Goal: Information Seeking & Learning: Learn about a topic

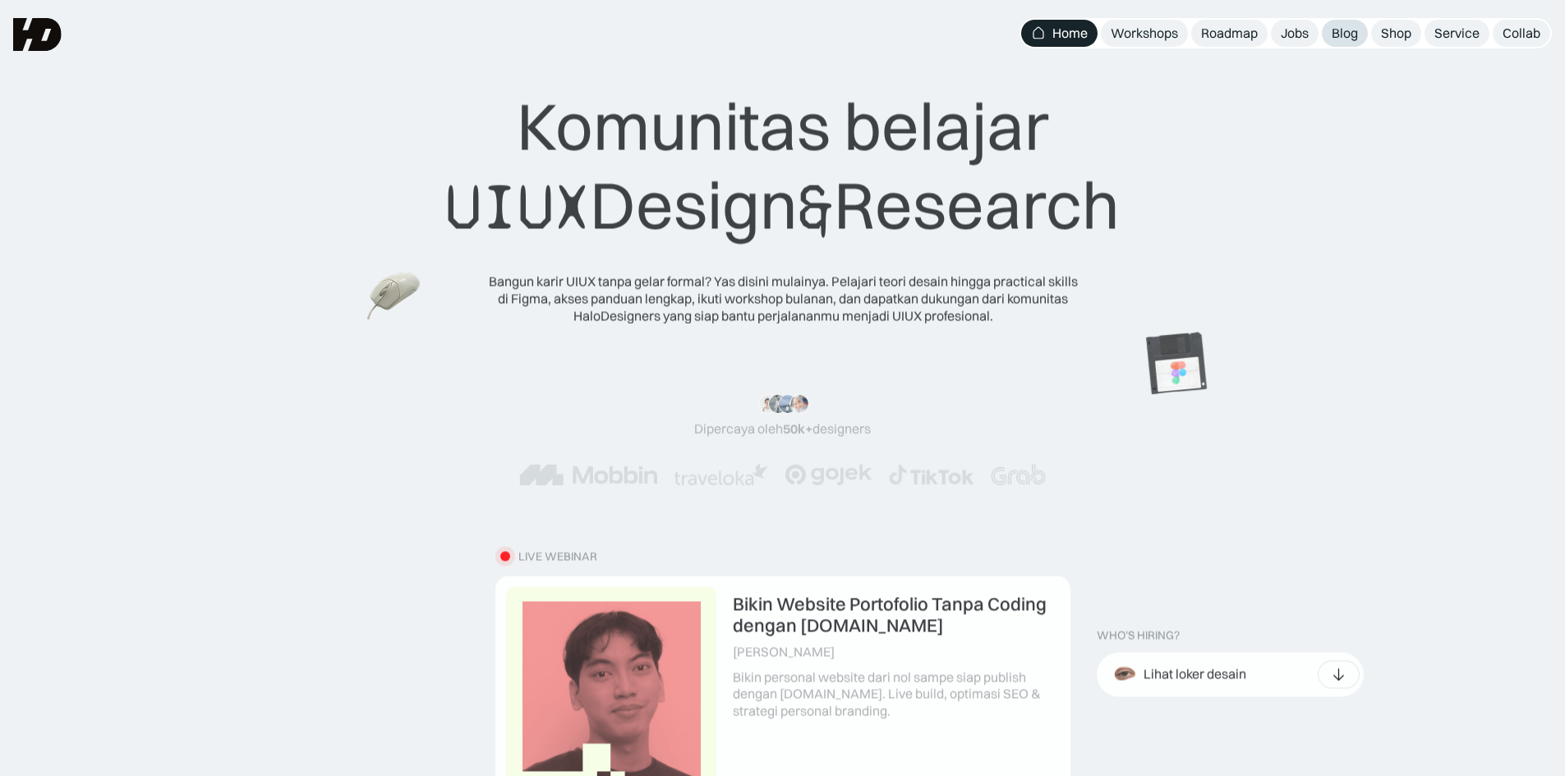
click at [1352, 32] on div "Blog" at bounding box center [1345, 33] width 26 height 17
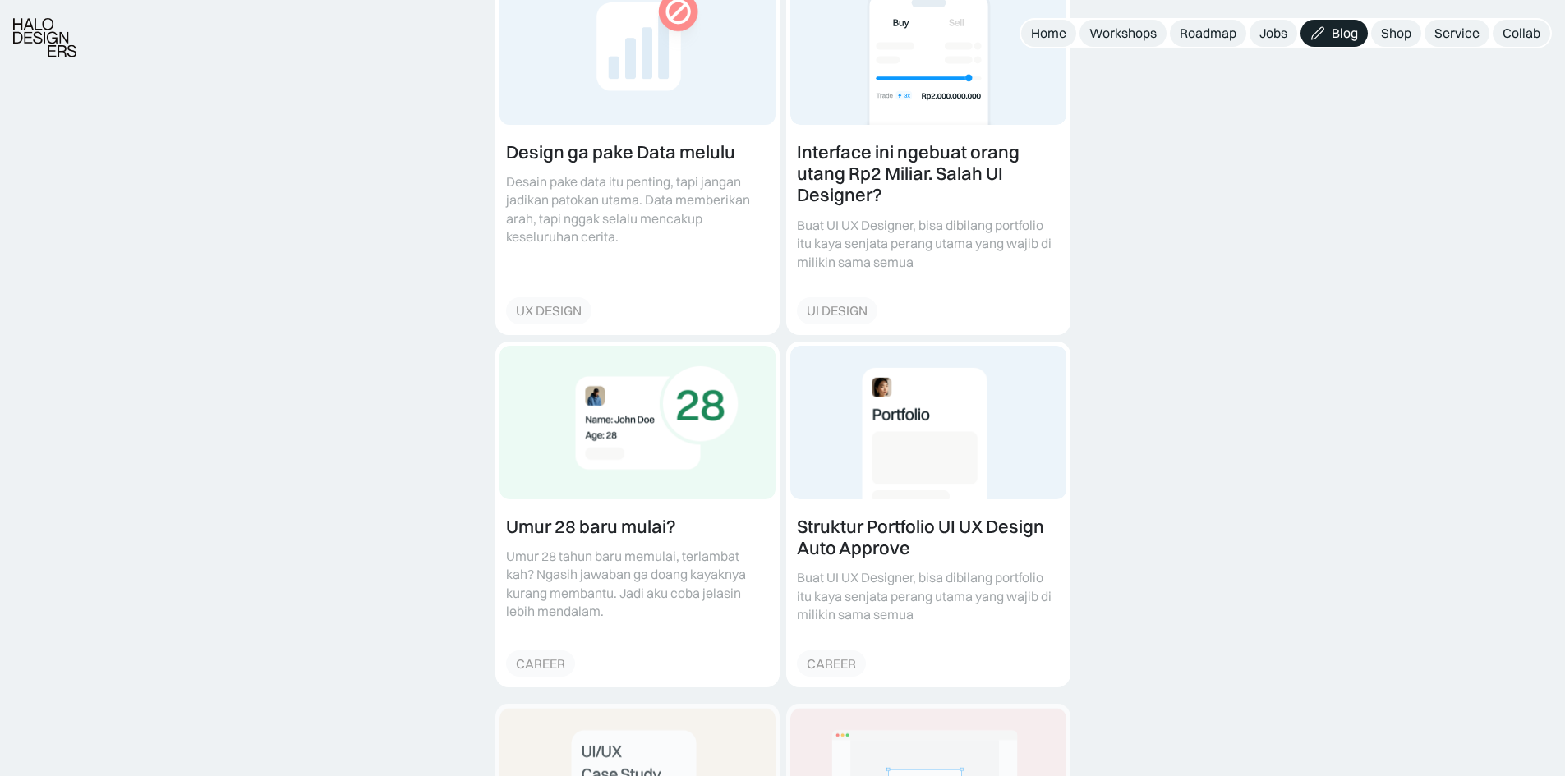
scroll to position [670, 0]
click at [638, 147] on link at bounding box center [637, 150] width 283 height 366
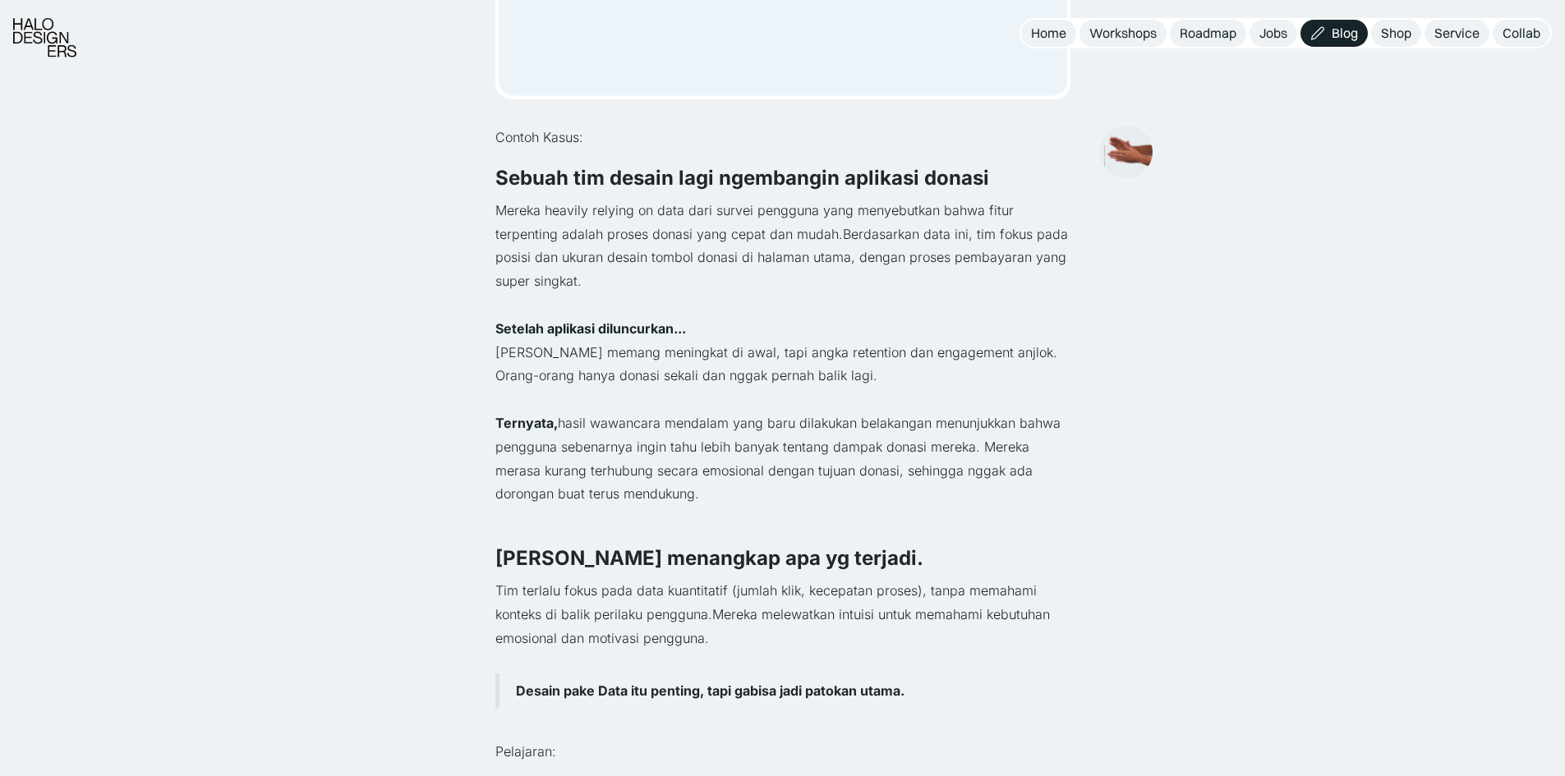
scroll to position [518, 0]
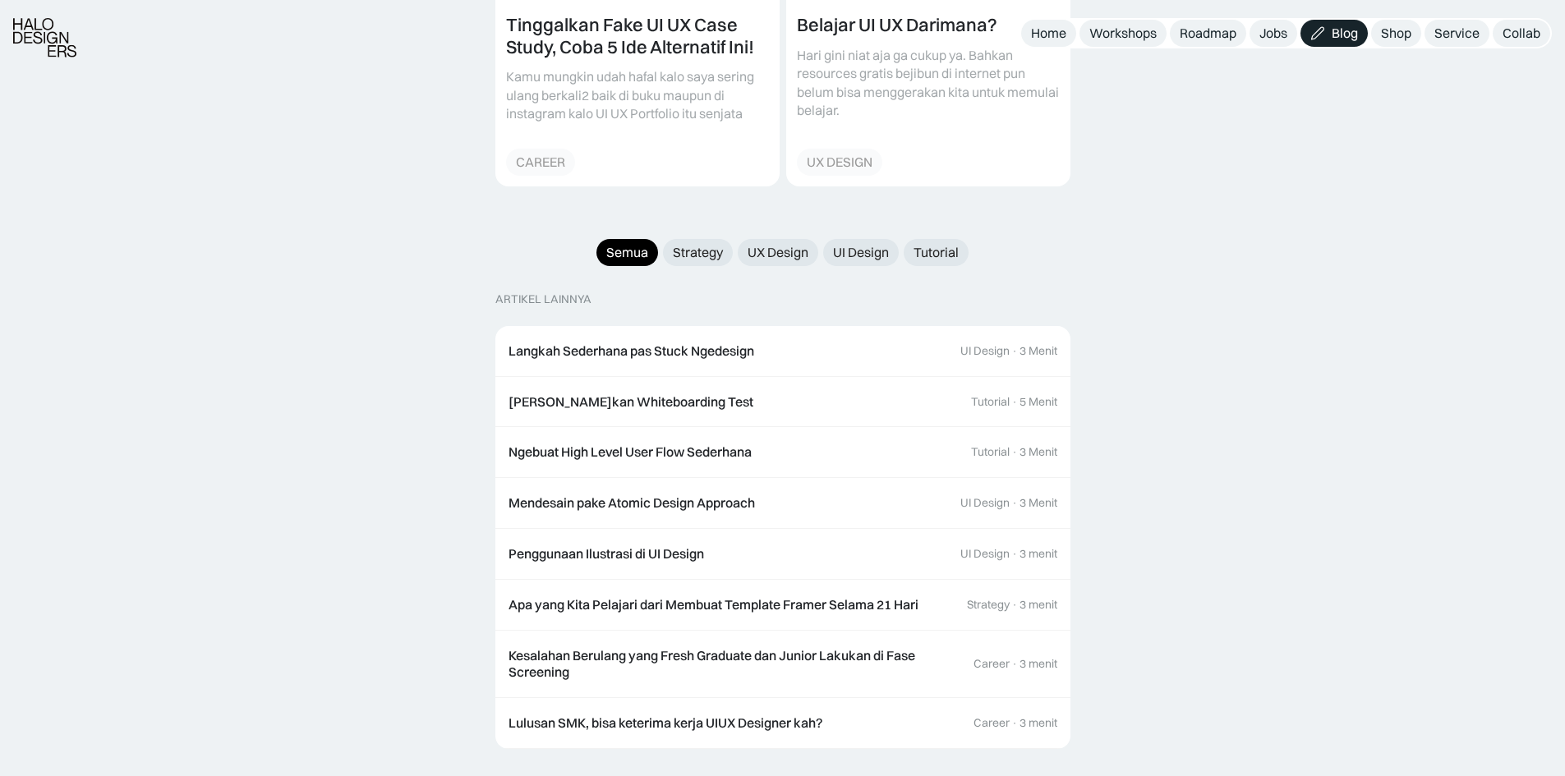
scroll to position [1525, 0]
click at [841, 325] on link "Langkah Sederhana pas Stuck Ngedesign UI Design · 3 Menit" at bounding box center [782, 350] width 575 height 51
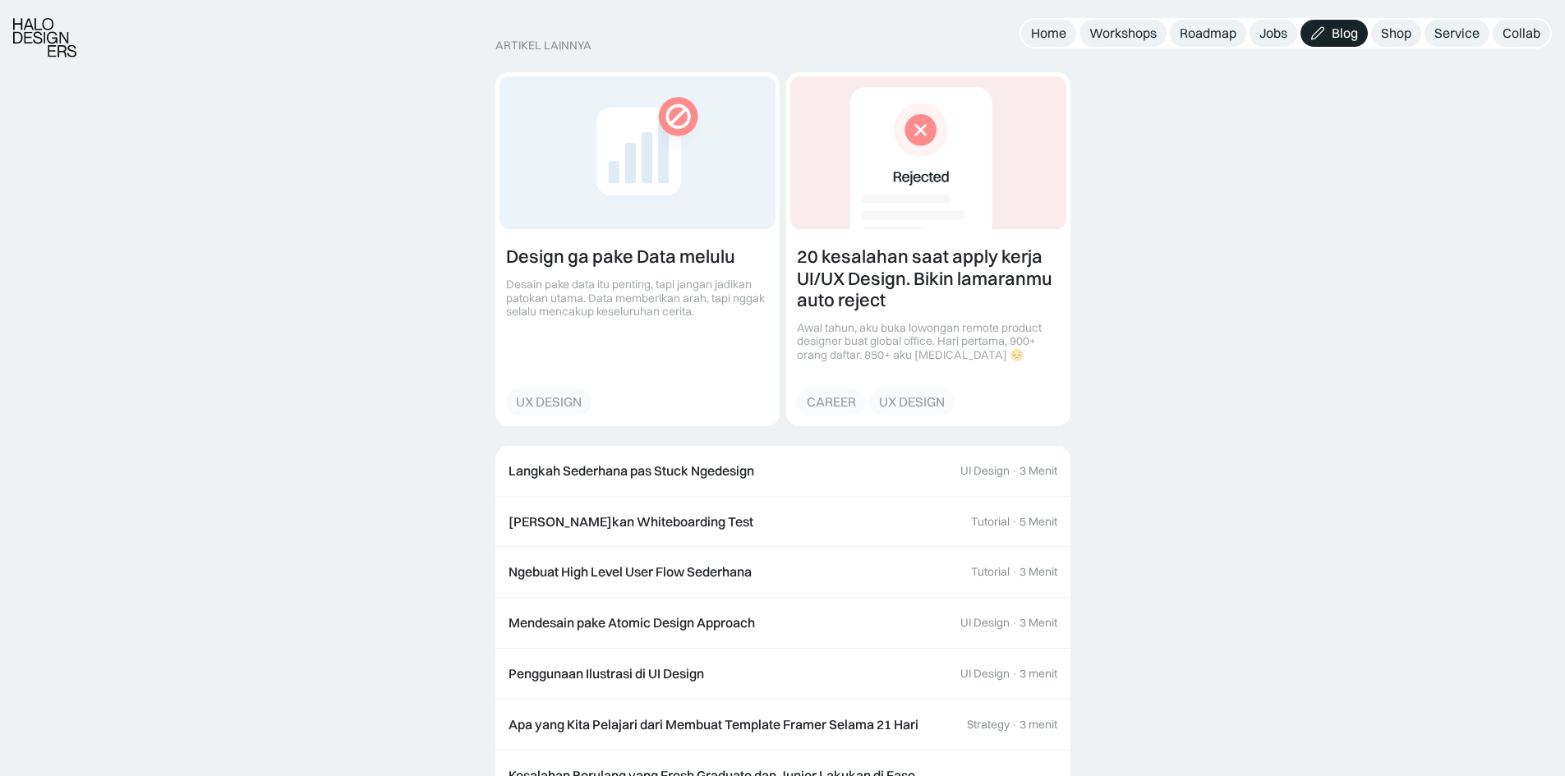
scroll to position [2082, 0]
drag, startPoint x: 0, startPoint y: 0, endPoint x: 1199, endPoint y: 477, distance: 1290.4
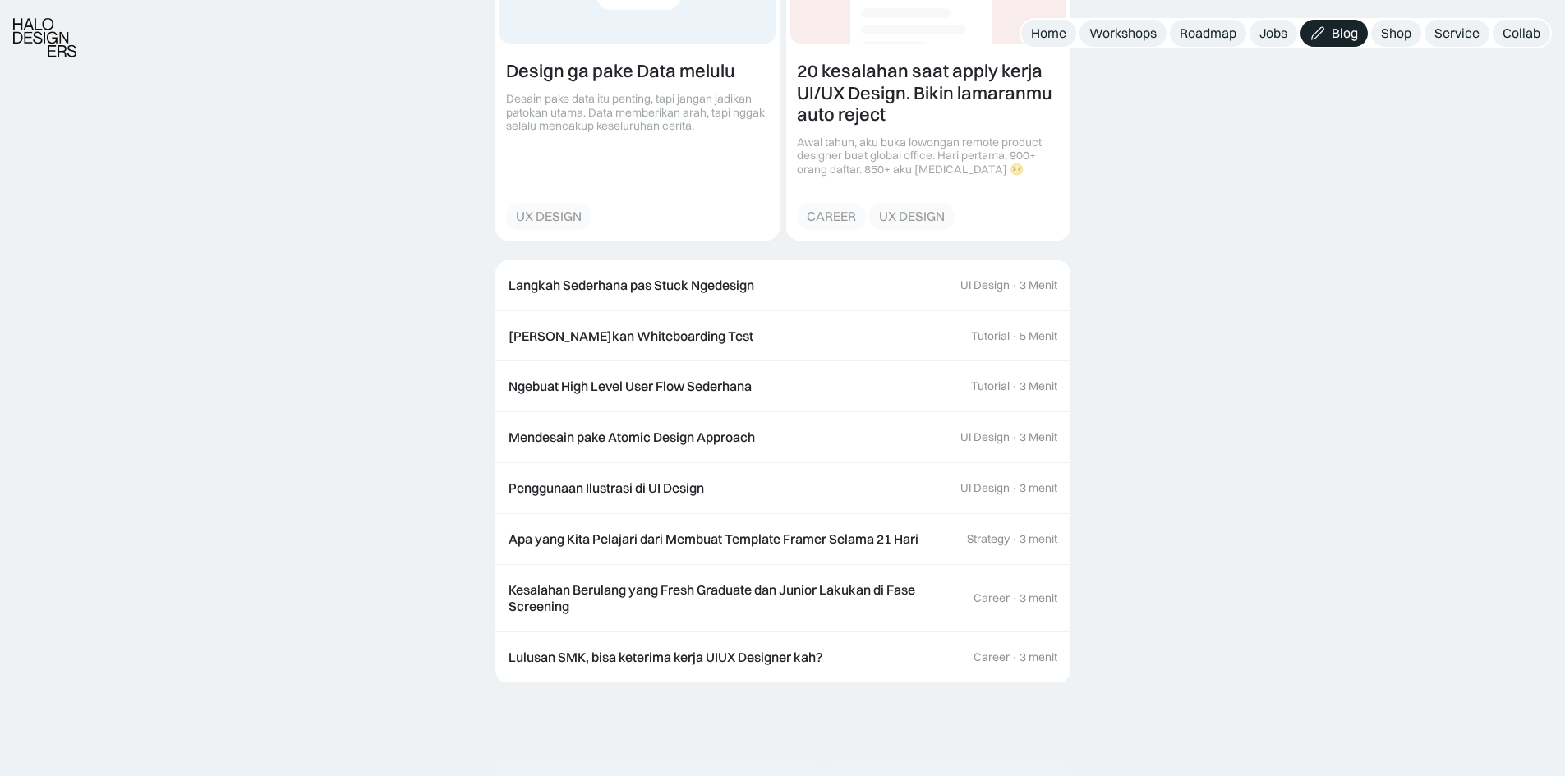
scroll to position [2295, 0]
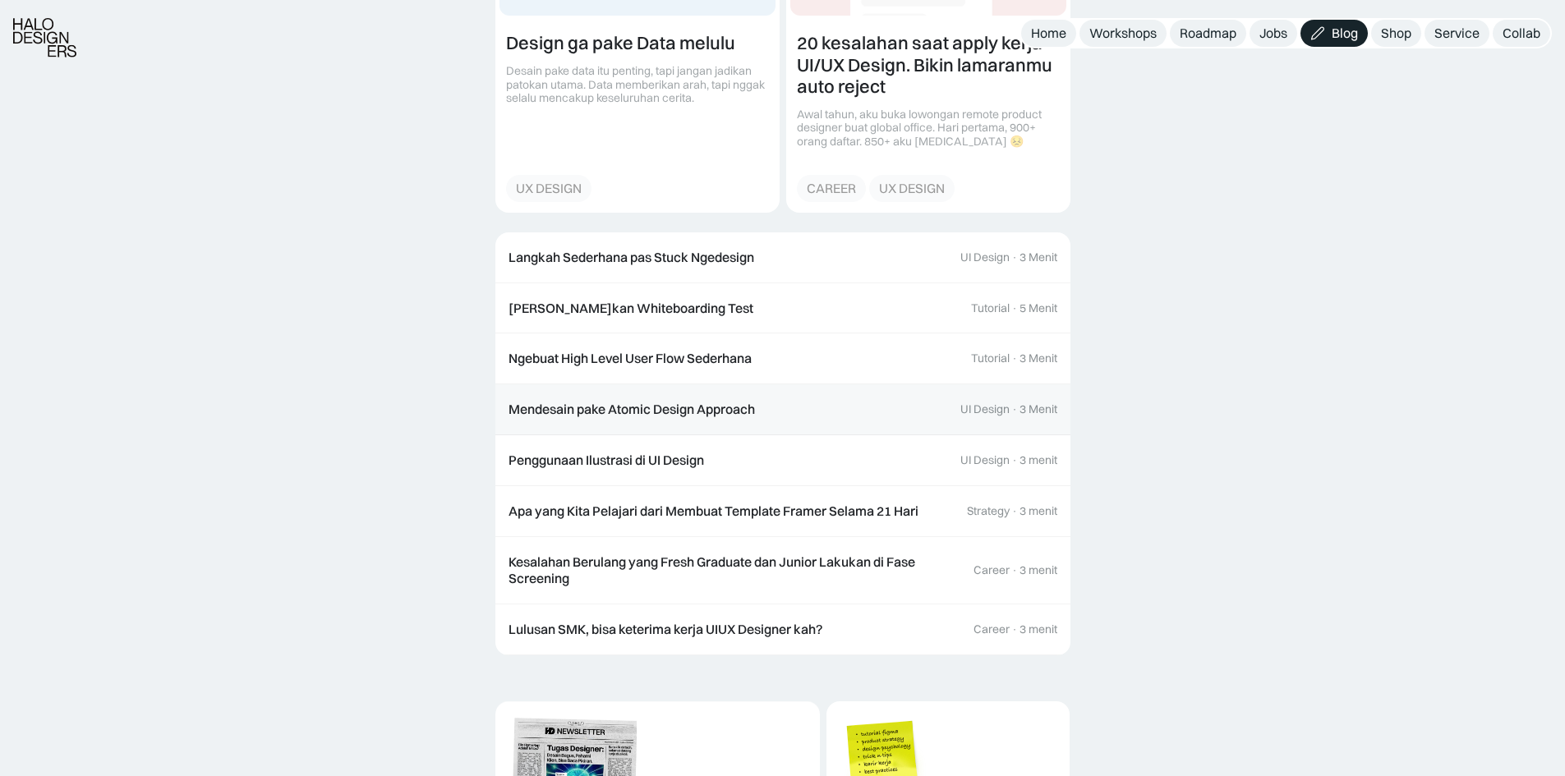
click at [670, 401] on div "Mendesain pake Atomic Design Approach" at bounding box center [632, 409] width 247 height 17
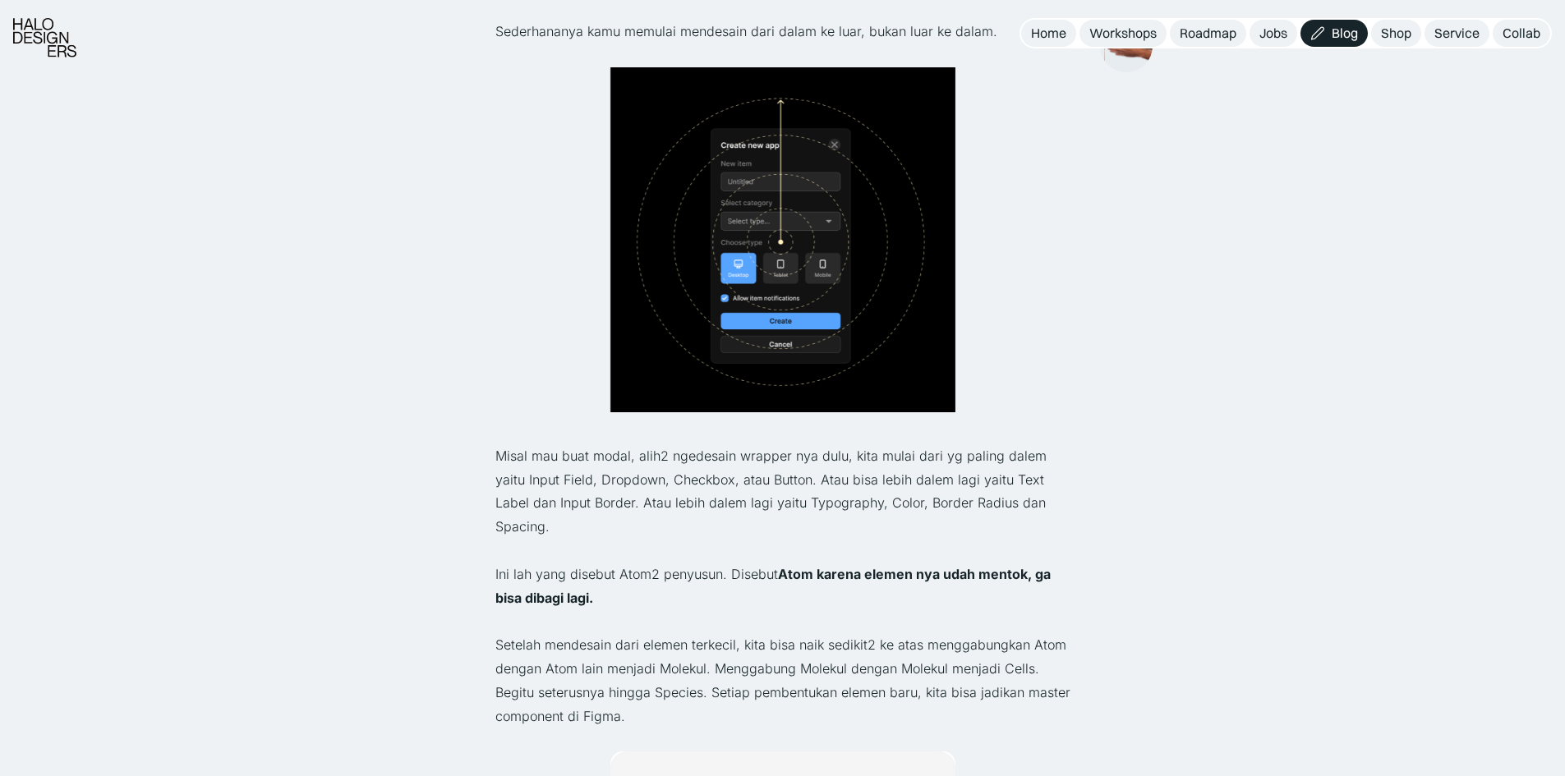
scroll to position [246, 0]
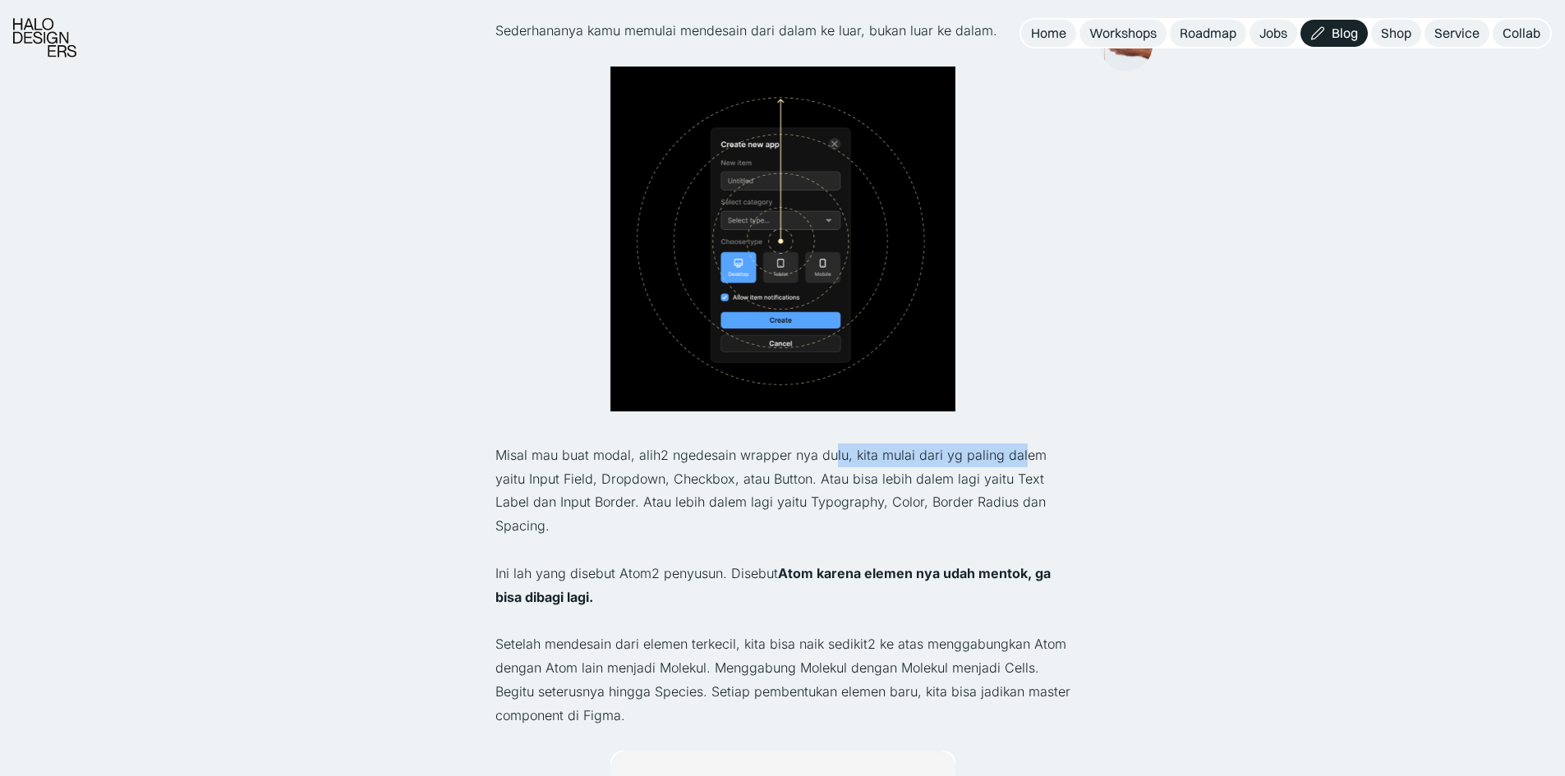
drag, startPoint x: 832, startPoint y: 458, endPoint x: 1020, endPoint y: 467, distance: 187.6
click at [1020, 467] on p "Misal mau buat modal, alih2 ngedesain wrapper nya dulu, kita mulai dari yg pali…" at bounding box center [782, 491] width 575 height 94
click at [1021, 485] on p "Misal mau buat modal, alih2 ngedesain wrapper nya dulu, kita mulai dari yg pali…" at bounding box center [782, 491] width 575 height 94
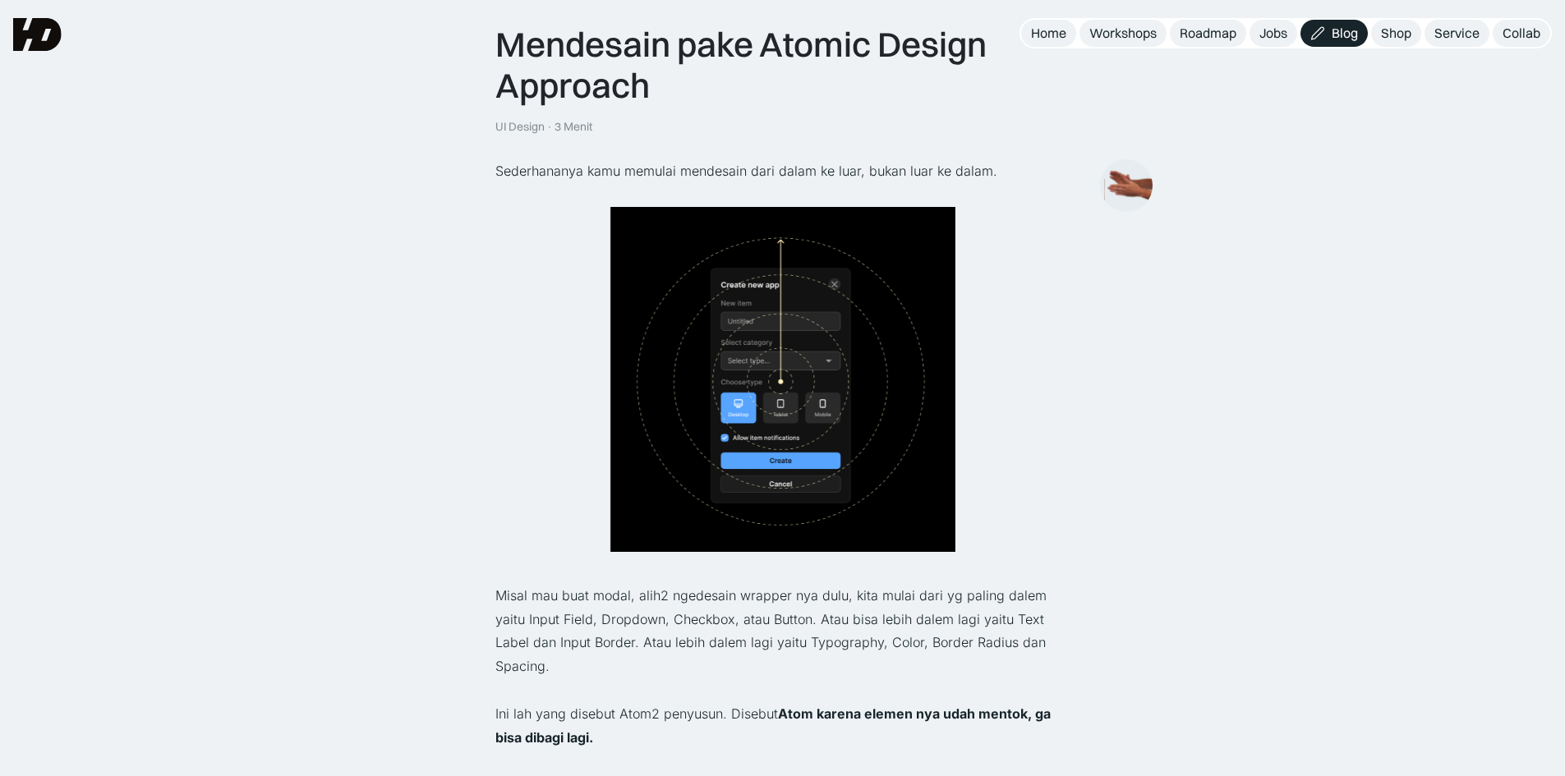
scroll to position [0, 0]
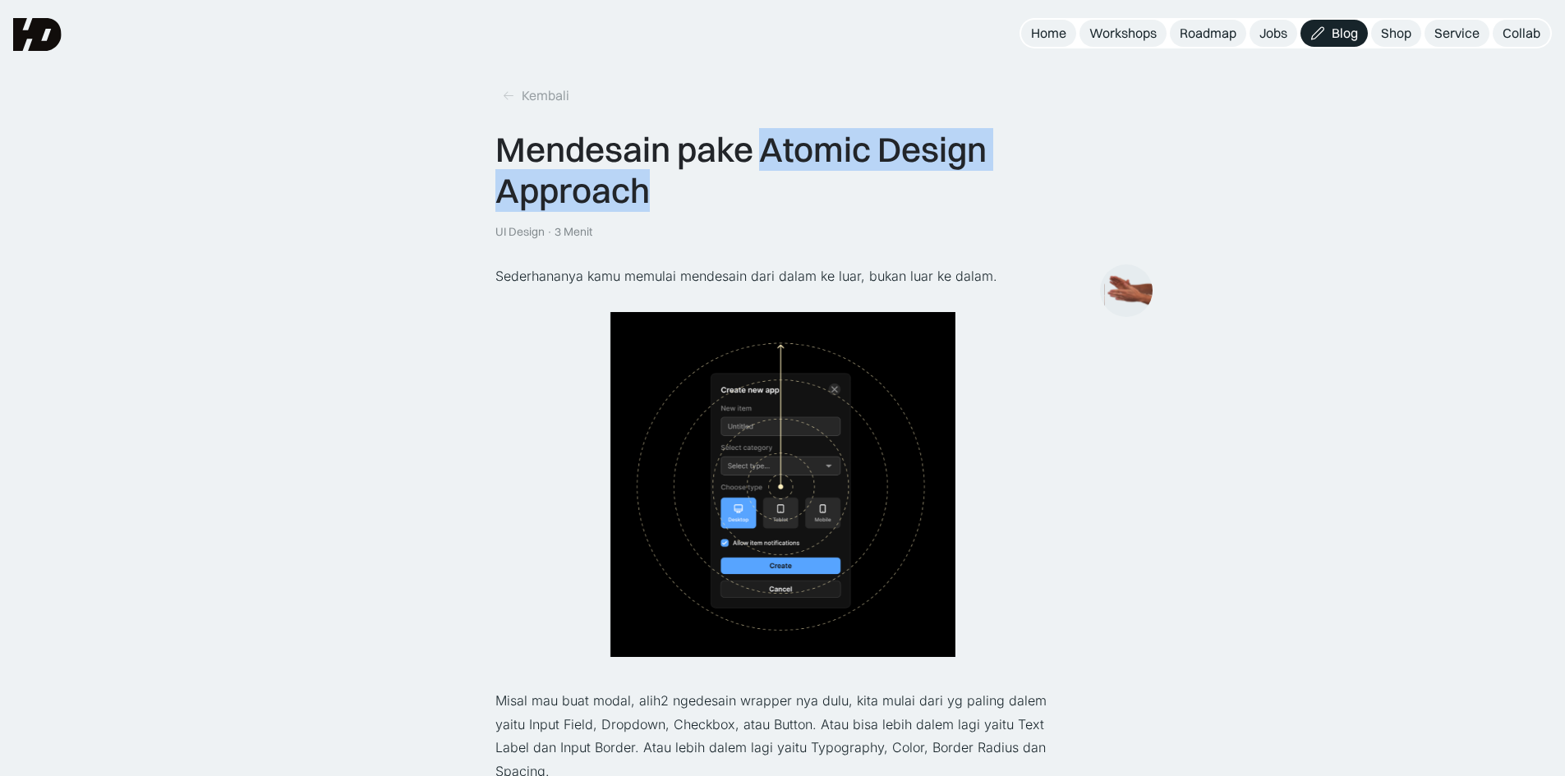
drag, startPoint x: 764, startPoint y: 149, endPoint x: 809, endPoint y: 192, distance: 62.8
click at [809, 192] on div "Mendesain pake Atomic Design Approach" at bounding box center [782, 170] width 575 height 83
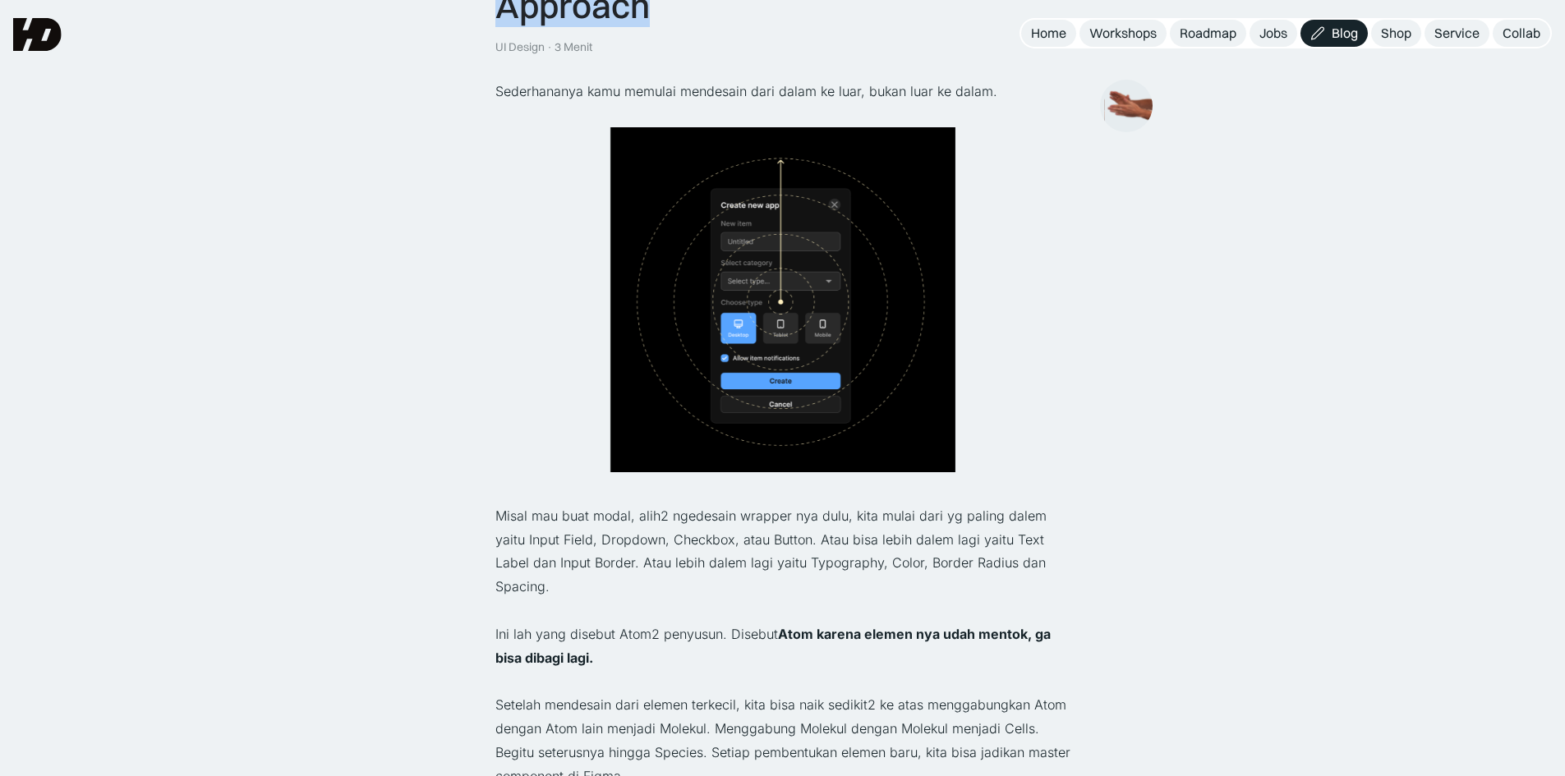
copy div "Atomic Design Approach"
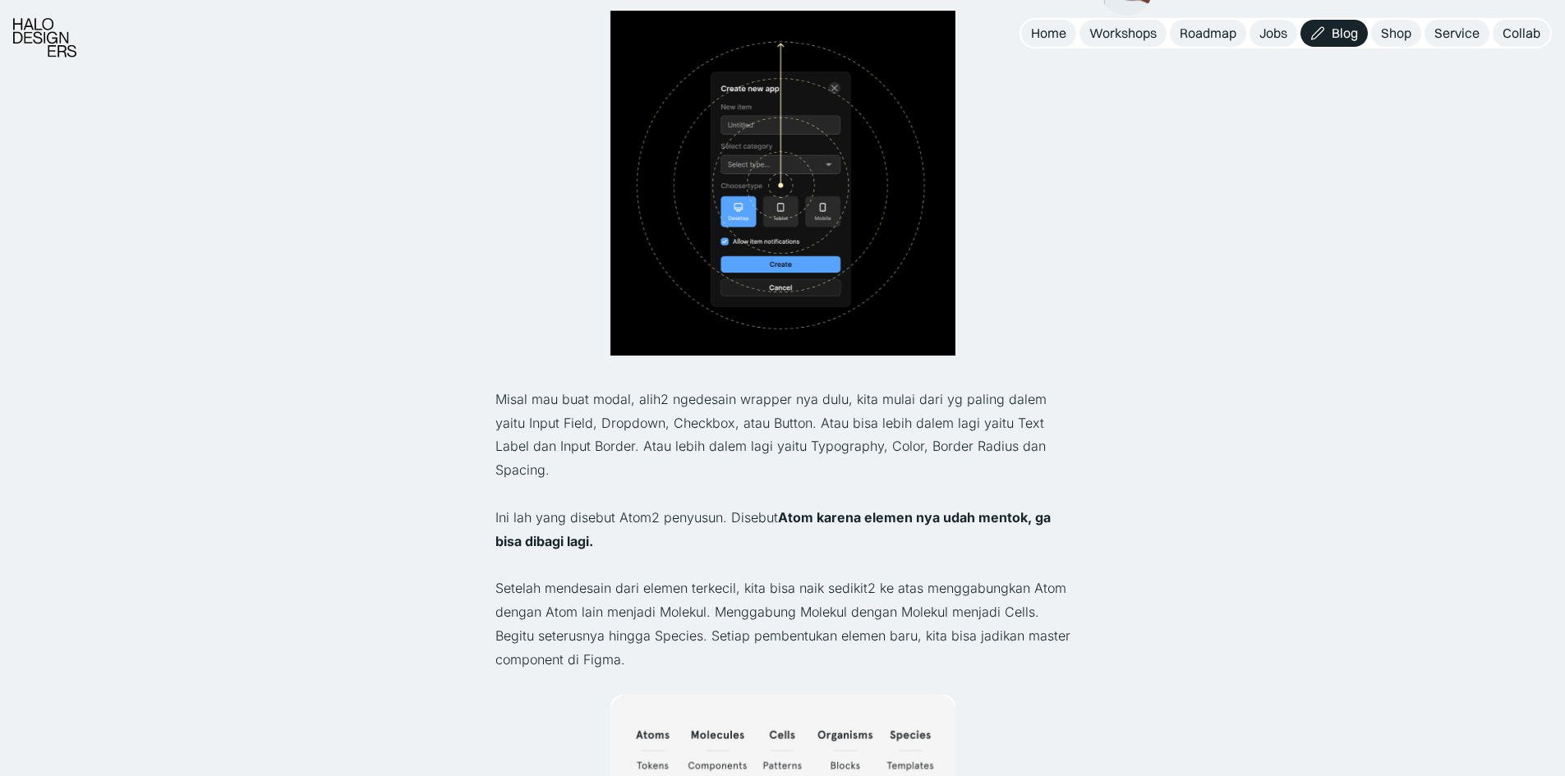
scroll to position [302, 0]
click at [983, 437] on p "Misal mau buat modal, alih2 ngedesain wrapper nya dulu, kita mulai dari yg pali…" at bounding box center [782, 434] width 575 height 94
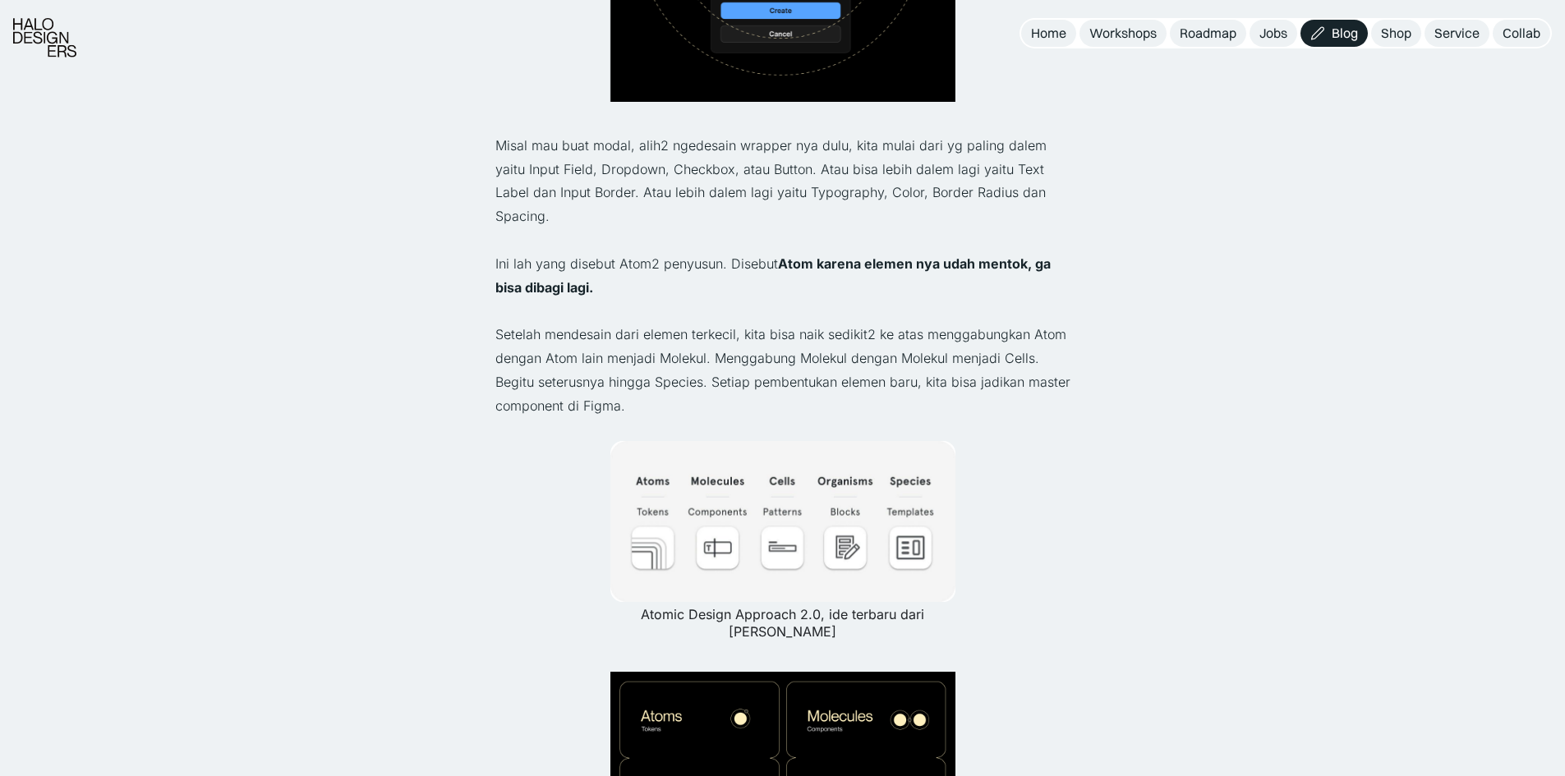
scroll to position [557, 0]
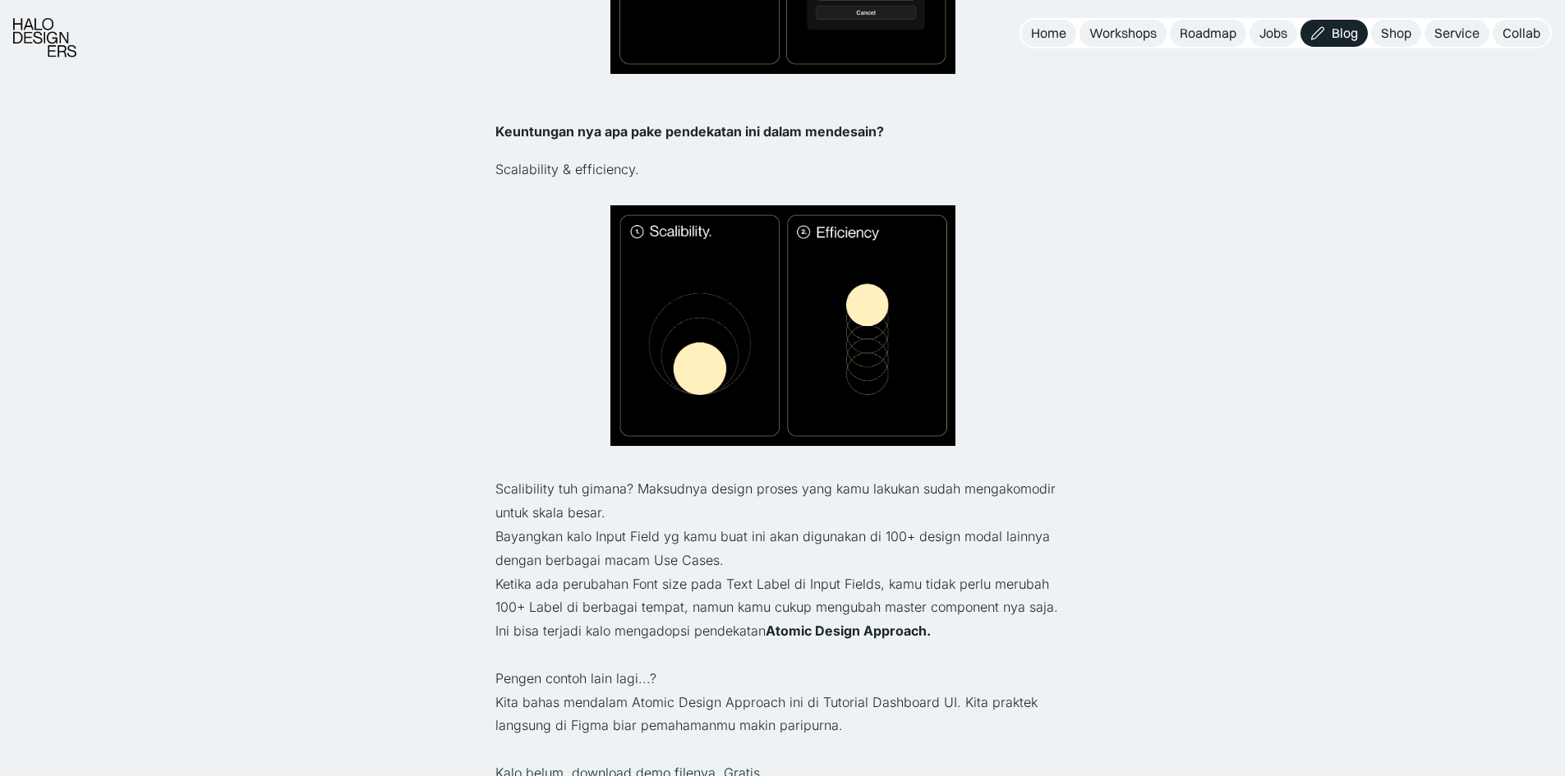
scroll to position [1901, 0]
drag, startPoint x: 906, startPoint y: 466, endPoint x: 918, endPoint y: 463, distance: 12.0
click at [918, 477] on p "Scalibility tuh gimana? Maksudnya design proses yang kamu lakukan sudah mengako…" at bounding box center [782, 501] width 575 height 48
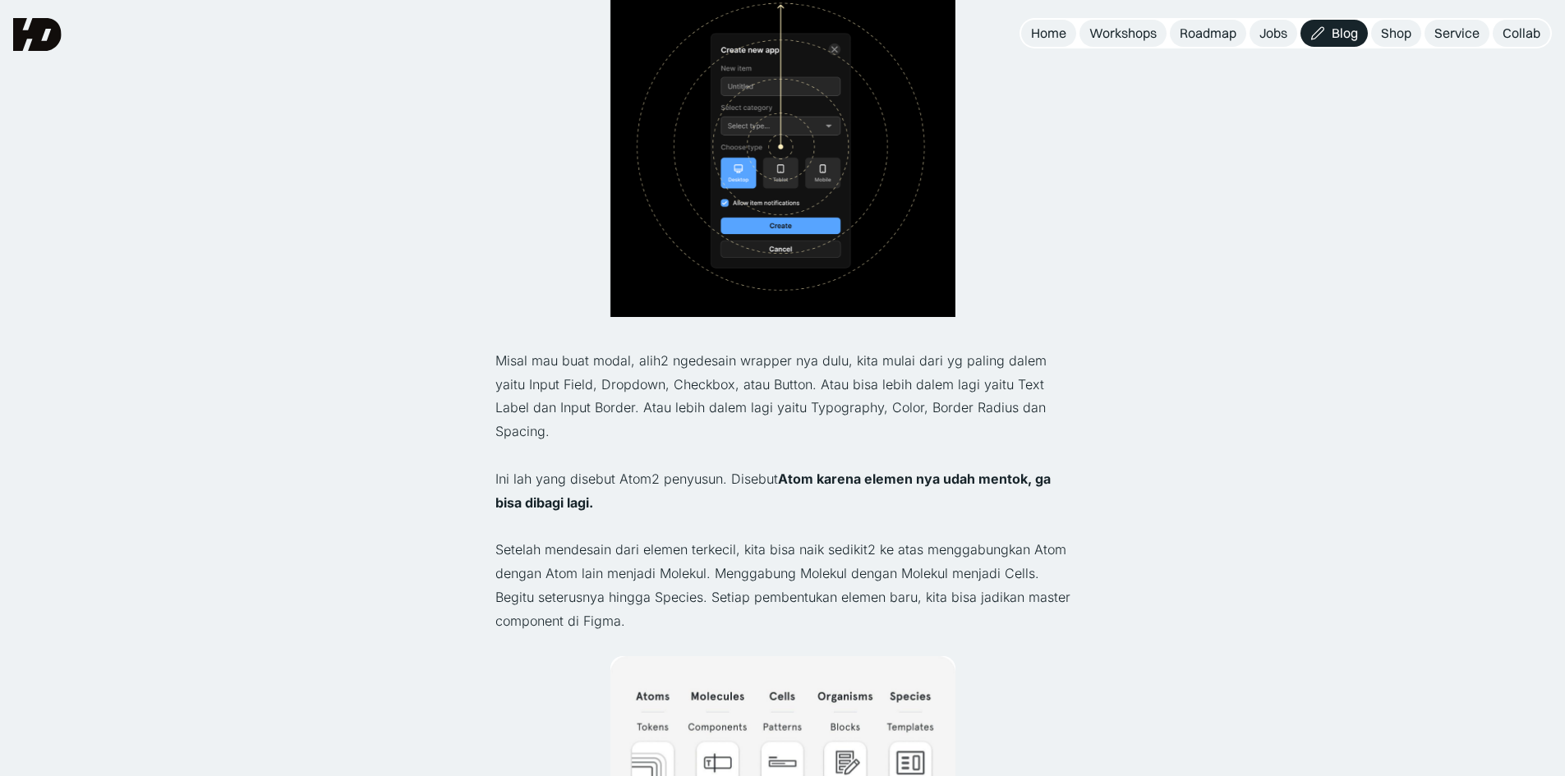
scroll to position [0, 0]
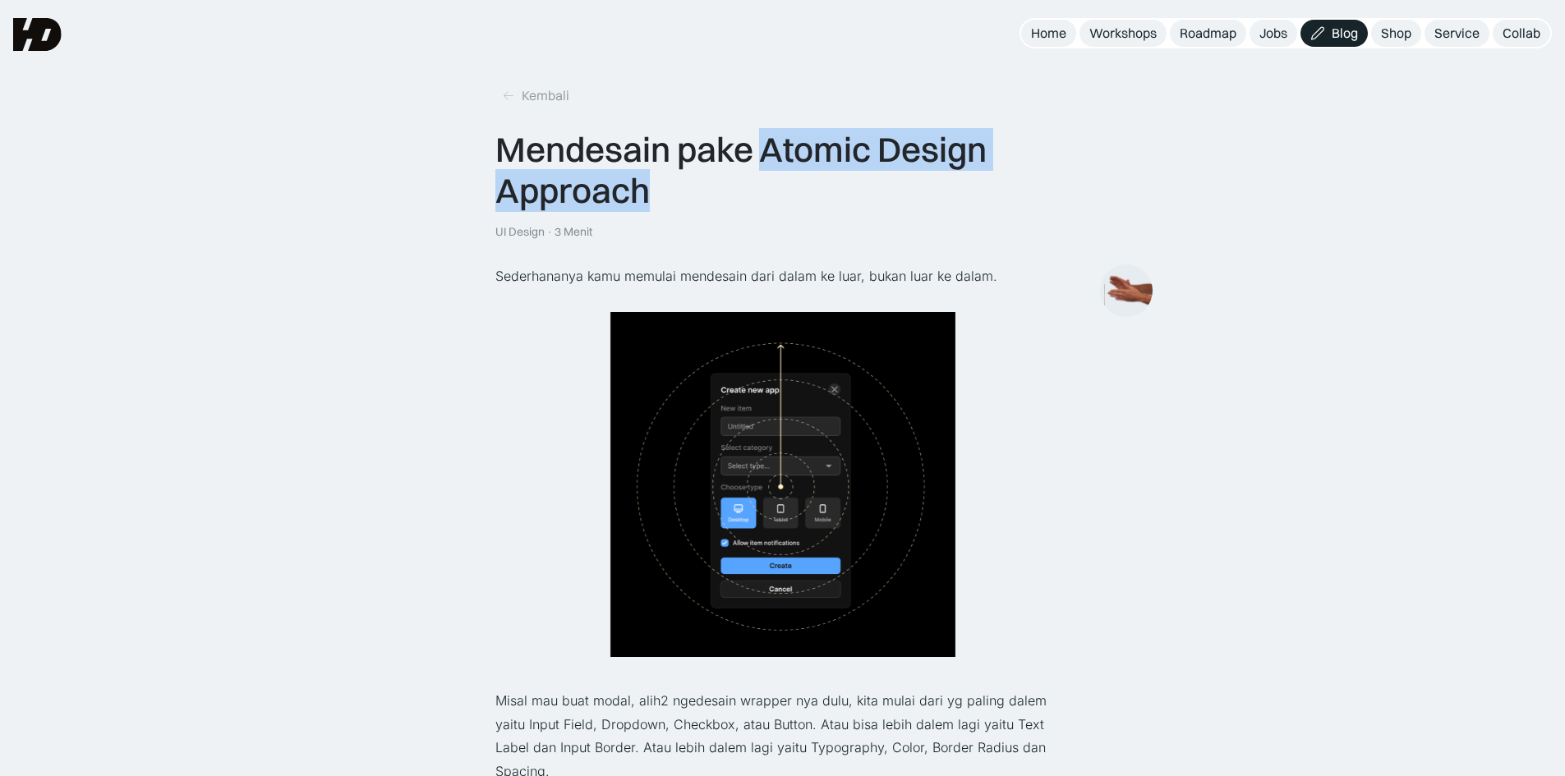
drag, startPoint x: 765, startPoint y: 147, endPoint x: 944, endPoint y: 196, distance: 185.8
click at [944, 196] on div "Mendesain pake Atomic Design Approach" at bounding box center [782, 170] width 575 height 83
copy div "Atomic Design Approach"
